Goal: Find specific page/section: Find specific page/section

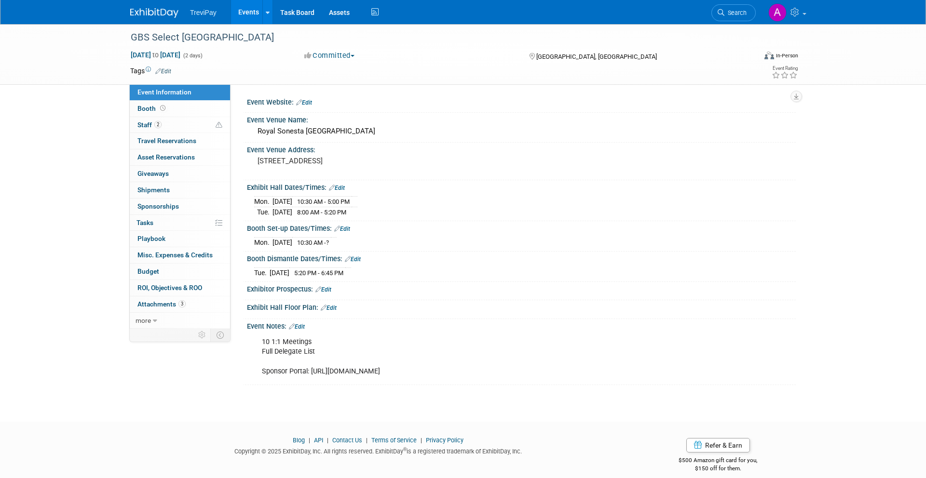
click at [733, 14] on span "Search" at bounding box center [735, 12] width 22 height 7
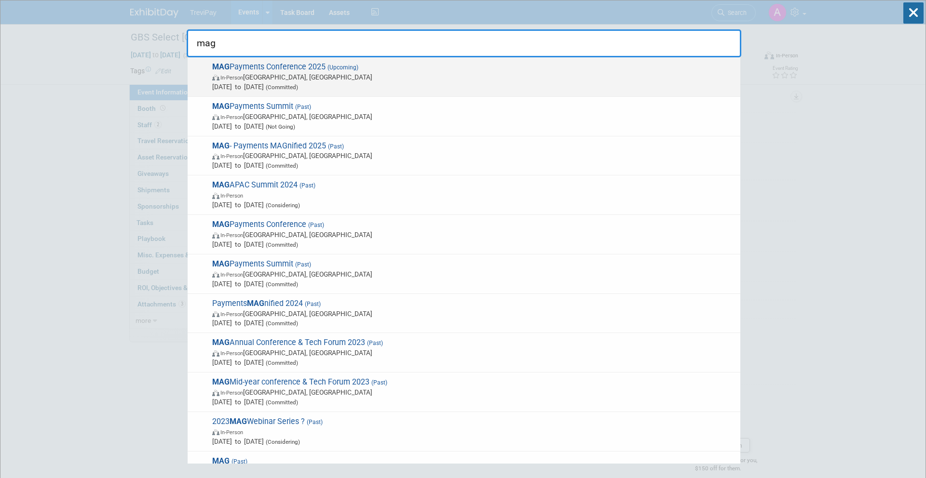
type input "mag"
click at [526, 72] on span "In-Person [GEOGRAPHIC_DATA], [GEOGRAPHIC_DATA]" at bounding box center [473, 77] width 523 height 10
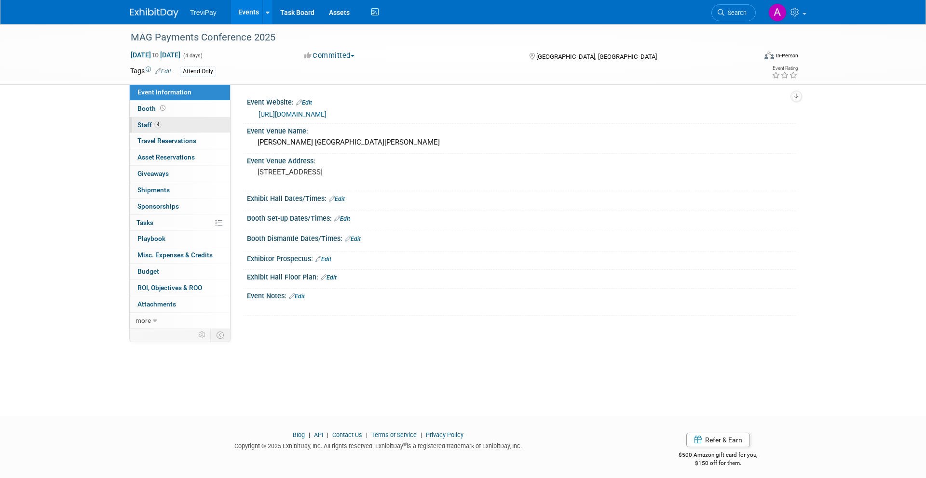
click at [195, 127] on link "4 Staff 4" at bounding box center [180, 125] width 100 height 16
